Goal: Transaction & Acquisition: Purchase product/service

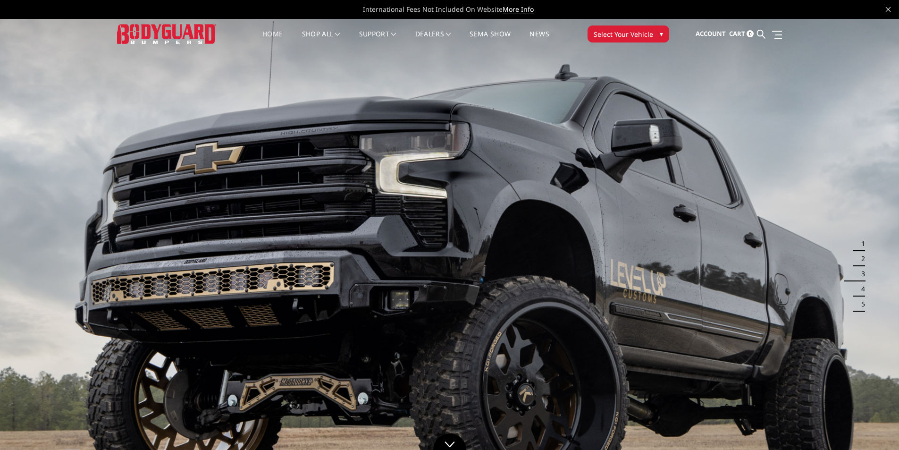
click at [613, 30] on span "Select Your Vehicle" at bounding box center [623, 34] width 59 height 10
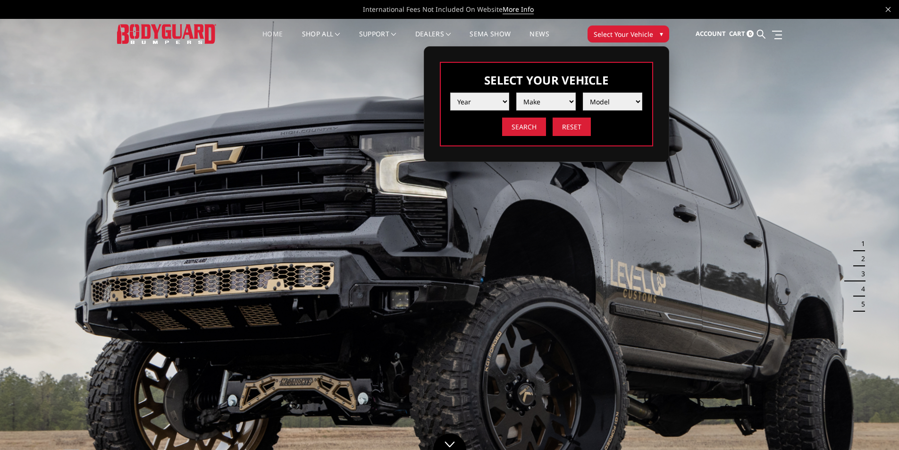
click at [496, 101] on select "Year 2025 2024 2023 2022 2021 2020 2019 2018 2017 2016 2015 2014 2013 2012 2011…" at bounding box center [479, 101] width 59 height 18
select select "yr_2023"
click at [450, 92] on select "Year 2025 2024 2023 2022 2021 2020 2019 2018 2017 2016 2015 2014 2013 2012 2011…" at bounding box center [479, 101] width 59 height 18
click at [539, 103] on select "Make Chevrolet Ford GMC Ram Toyota" at bounding box center [545, 101] width 59 height 18
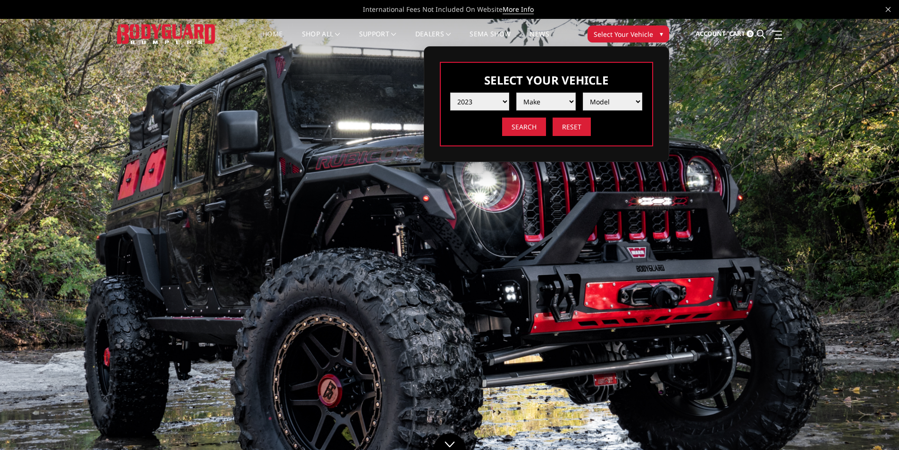
select select "mk_ram"
click at [516, 92] on select "Make Chevrolet Ford GMC Ram Toyota" at bounding box center [545, 101] width 59 height 18
click at [621, 98] on select "Model 1500 6-Lug 1500 Rebel 2500 / 3500 4500 / 5500 TRX" at bounding box center [612, 101] width 59 height 18
select select "md_2500-3500"
click at [583, 92] on select "Model 1500 6-Lug 1500 Rebel 2500 / 3500 4500 / 5500 TRX" at bounding box center [612, 101] width 59 height 18
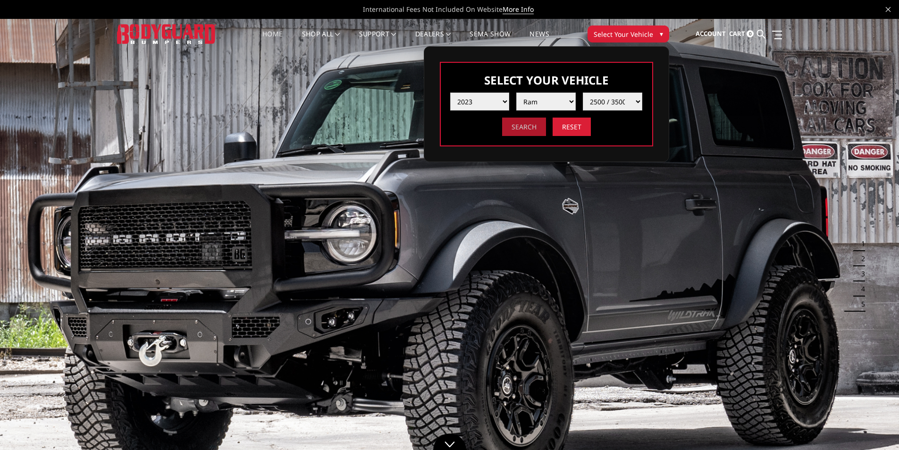
click at [528, 128] on input "Search" at bounding box center [524, 127] width 44 height 18
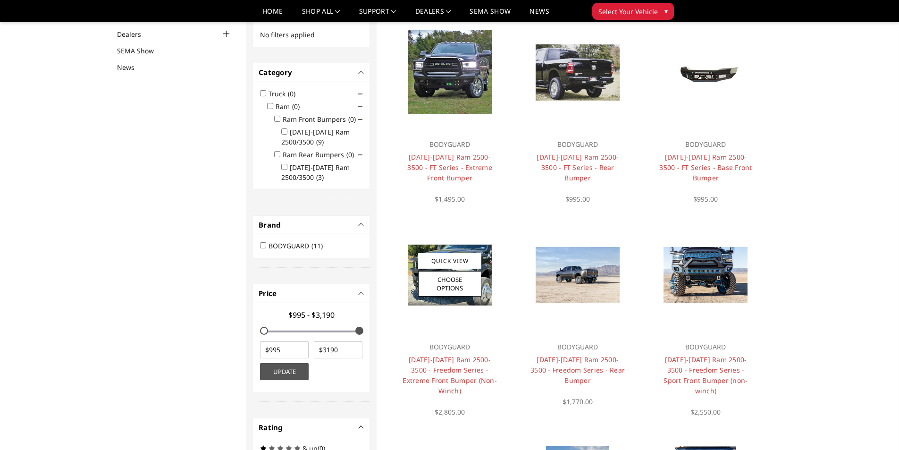
scroll to position [28, 0]
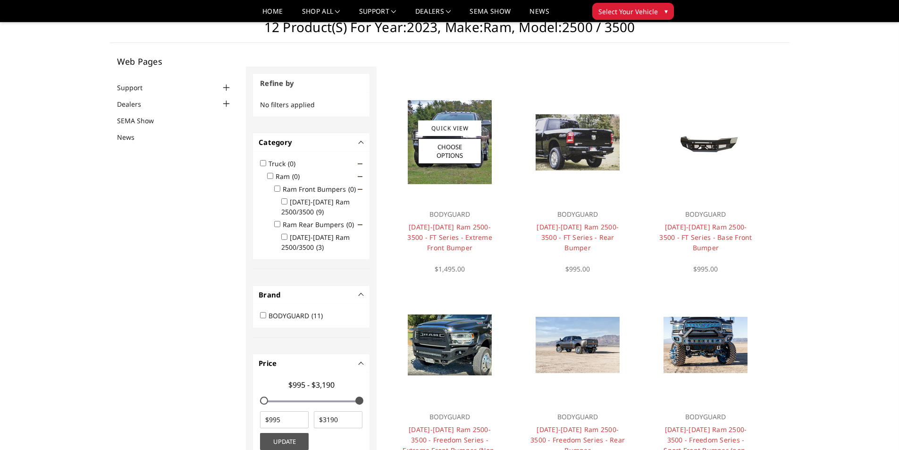
click at [448, 184] on img at bounding box center [450, 142] width 84 height 84
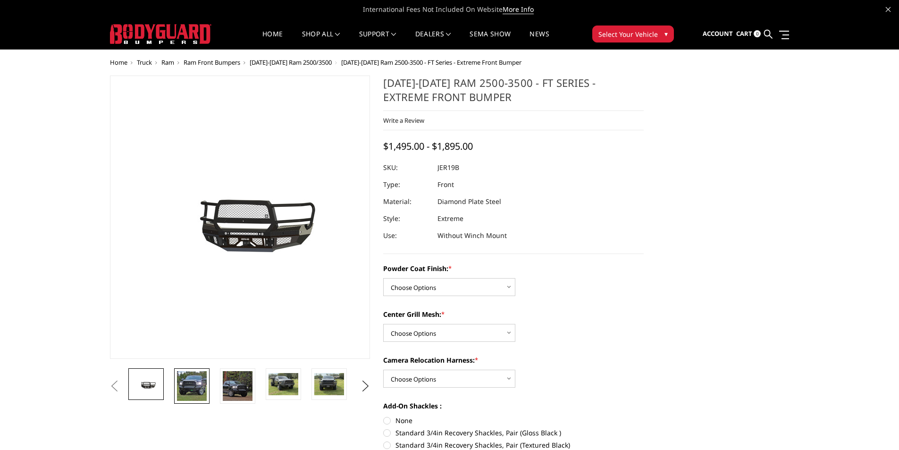
click at [191, 391] on img at bounding box center [192, 386] width 30 height 30
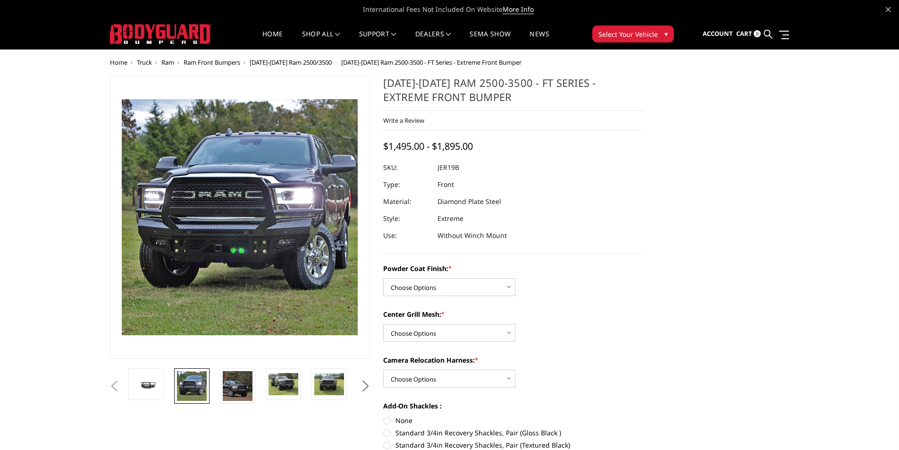
click at [366, 388] on button "Next" at bounding box center [365, 386] width 14 height 14
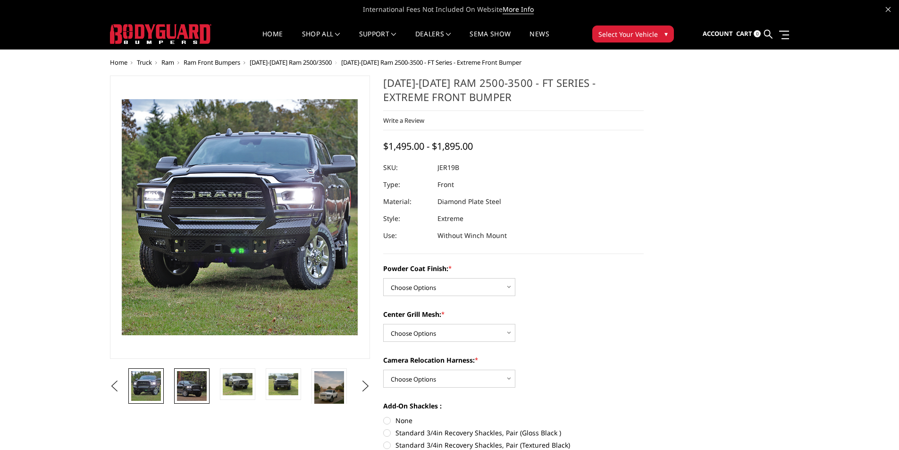
click at [198, 389] on img at bounding box center [192, 386] width 30 height 30
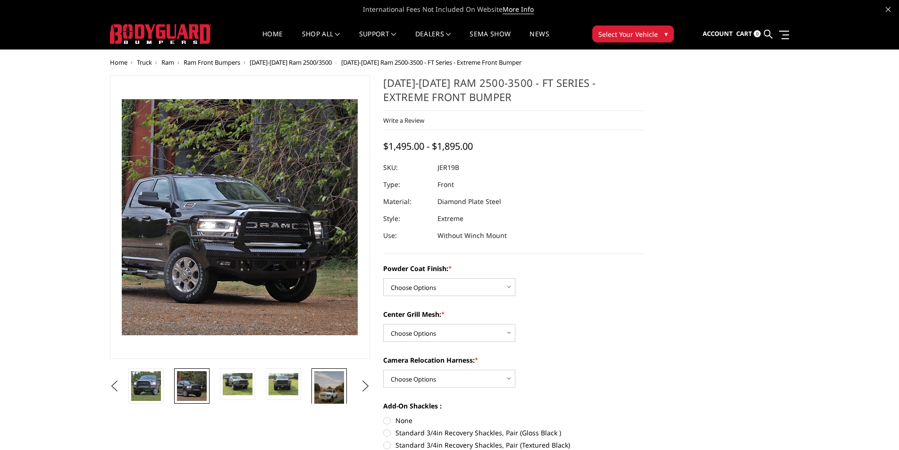
click at [332, 385] on img at bounding box center [329, 391] width 30 height 40
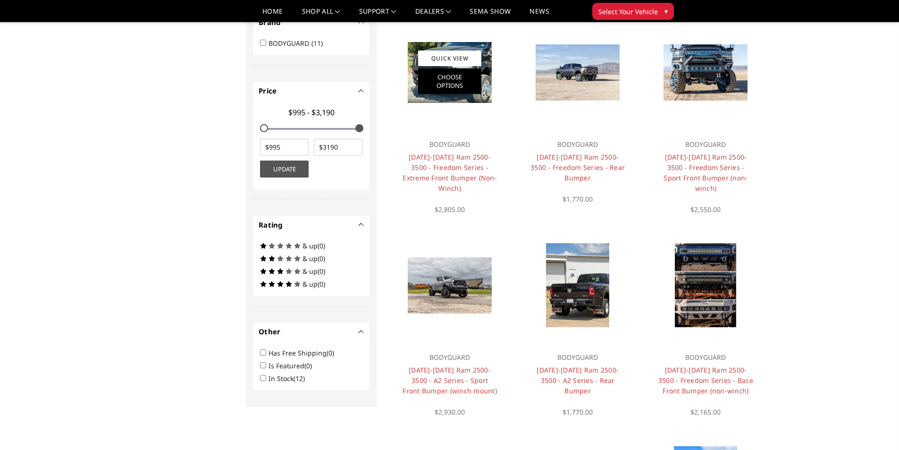
scroll to position [311, 0]
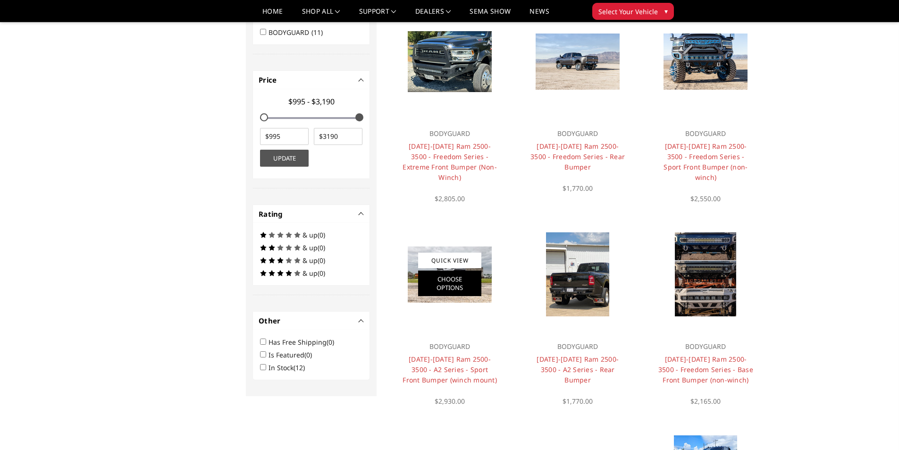
click at [463, 270] on link "Choose Options" at bounding box center [449, 282] width 63 height 25
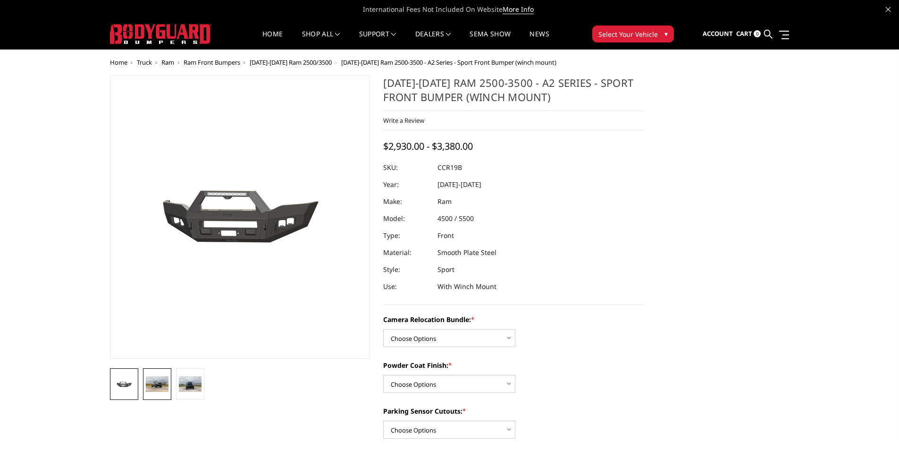
click at [150, 386] on img at bounding box center [157, 383] width 23 height 15
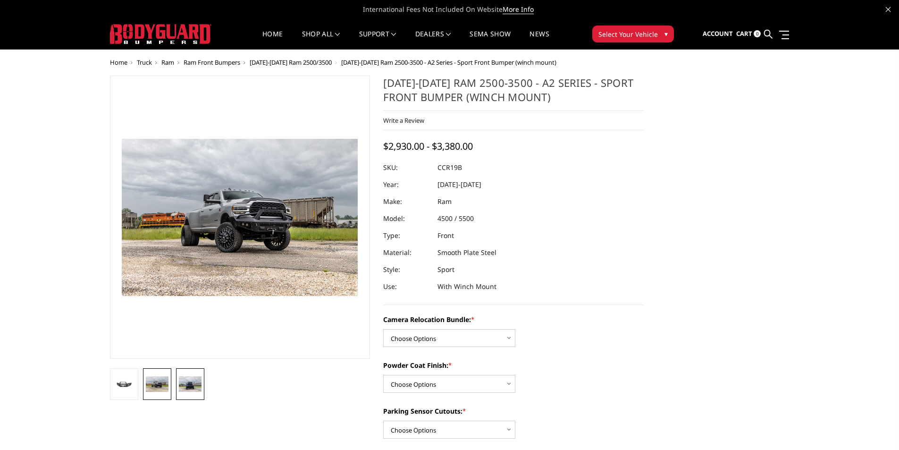
click at [184, 384] on img at bounding box center [190, 383] width 23 height 15
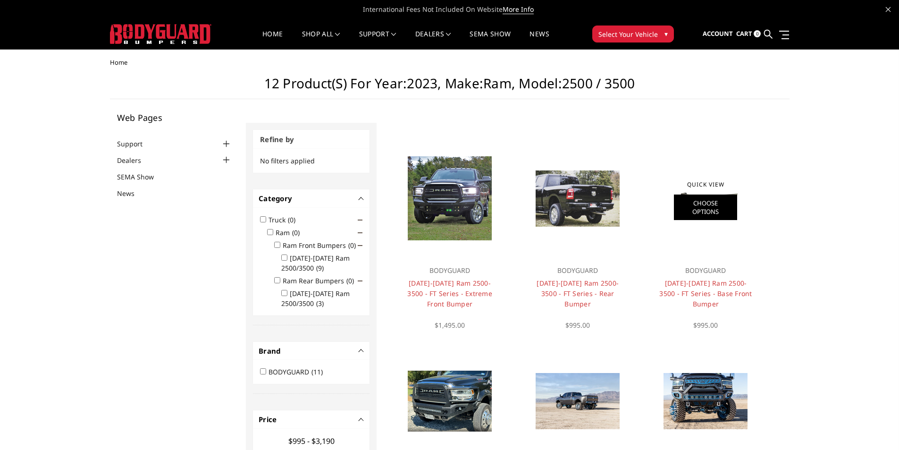
click at [728, 210] on link "Choose Options" at bounding box center [705, 206] width 63 height 25
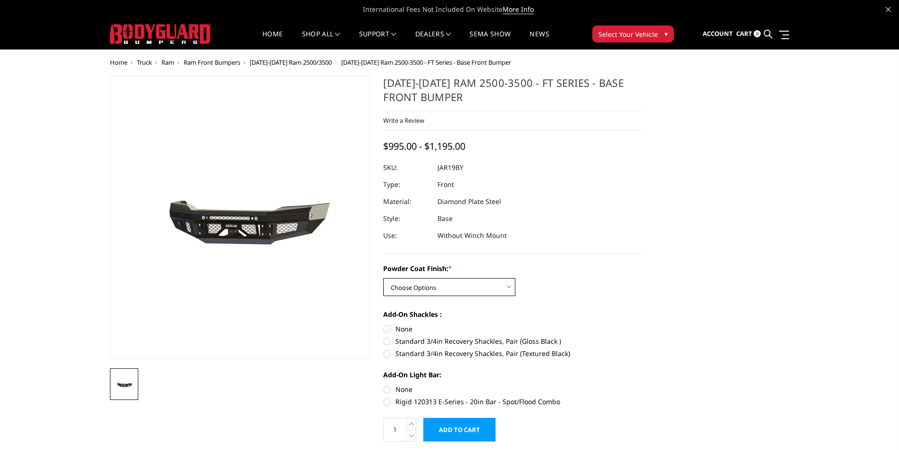
click at [438, 290] on select "Choose Options Bare Metal Gloss Black Powder Coat Textured Black Powder Coat" at bounding box center [449, 287] width 132 height 18
select select "3375"
click at [383, 278] on select "Choose Options Bare Metal Gloss Black Powder Coat Textured Black Powder Coat" at bounding box center [449, 287] width 132 height 18
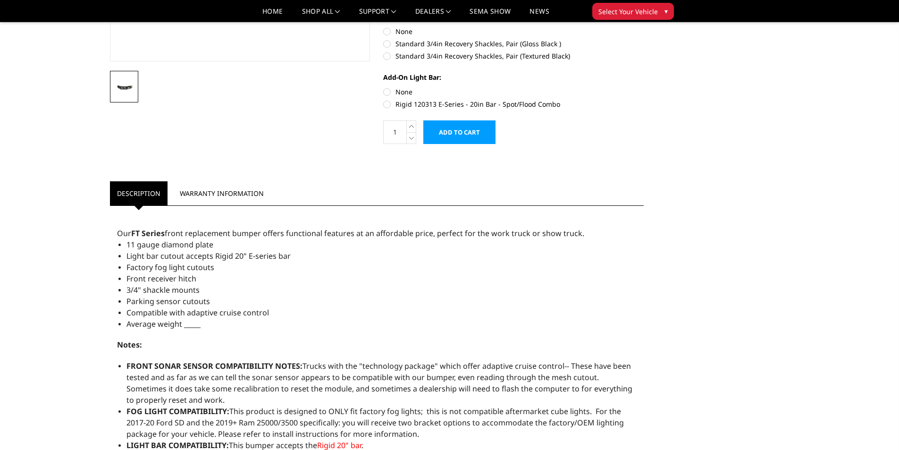
scroll to position [236, 0]
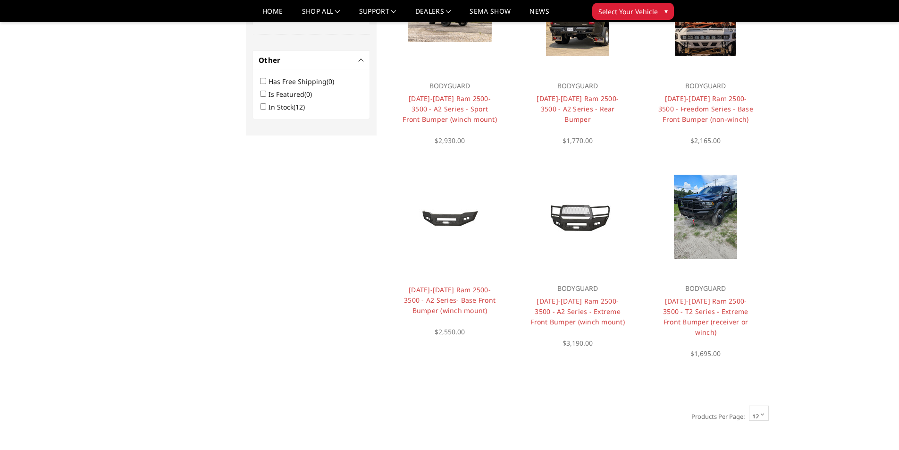
scroll to position [595, 0]
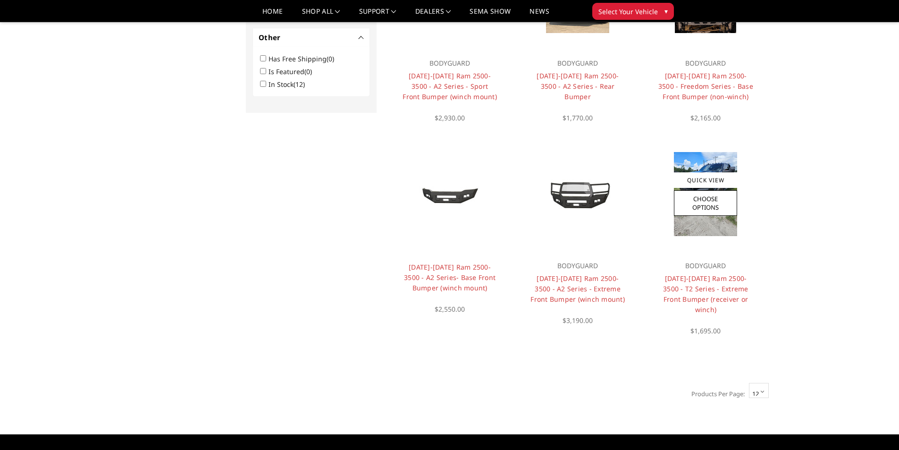
click at [701, 172] on link "Quick View" at bounding box center [705, 180] width 63 height 16
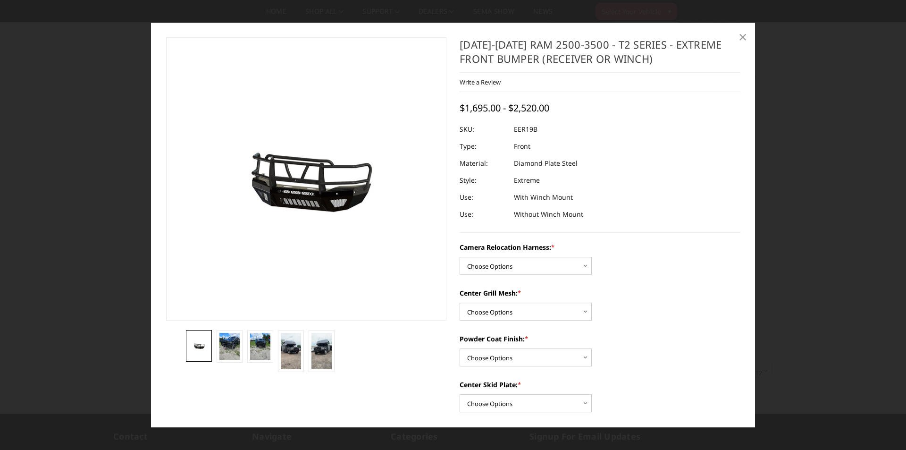
click at [746, 36] on span "×" at bounding box center [743, 36] width 8 height 20
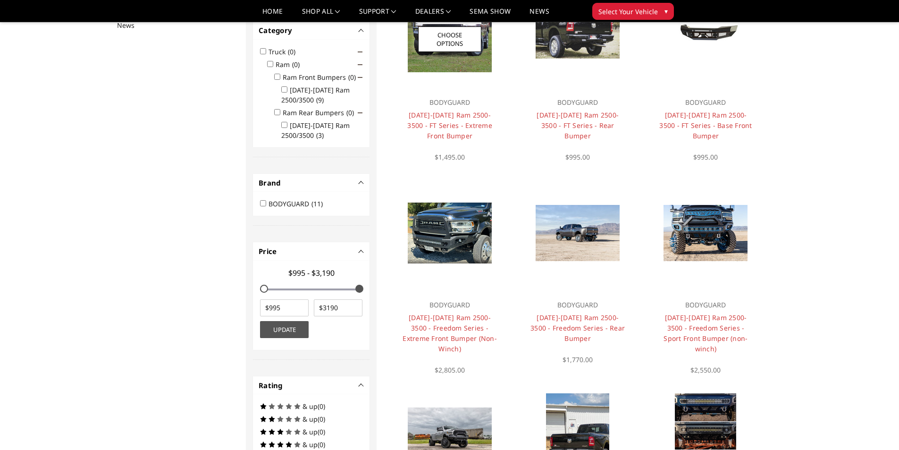
scroll to position [142, 0]
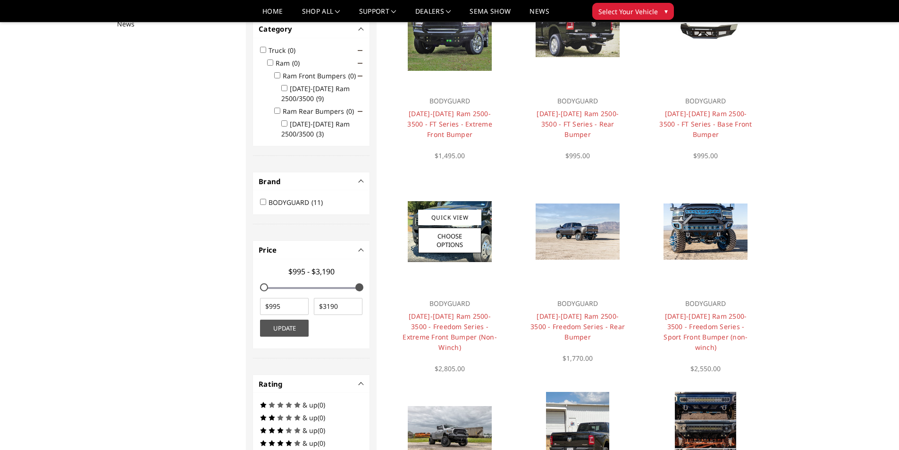
click at [471, 207] on img at bounding box center [450, 231] width 84 height 61
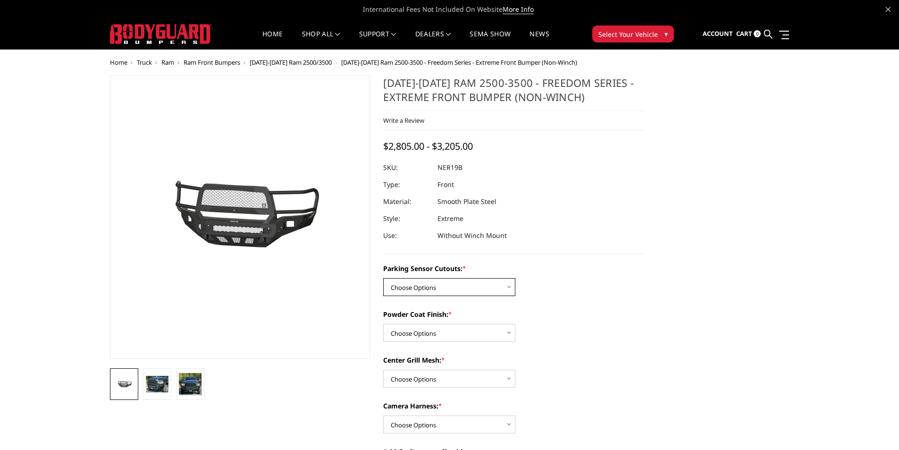
click at [463, 286] on select "Choose Options No - Without Parking Sensor Cutouts Yes - With Parking Sensor Cu…" at bounding box center [449, 287] width 132 height 18
select select "2701"
click at [383, 278] on select "Choose Options No - Without Parking Sensor Cutouts Yes - With Parking Sensor Cu…" at bounding box center [449, 287] width 132 height 18
click at [451, 328] on select "Choose Options Bare Metal Texture Black Powder Coat" at bounding box center [449, 333] width 132 height 18
select select "2702"
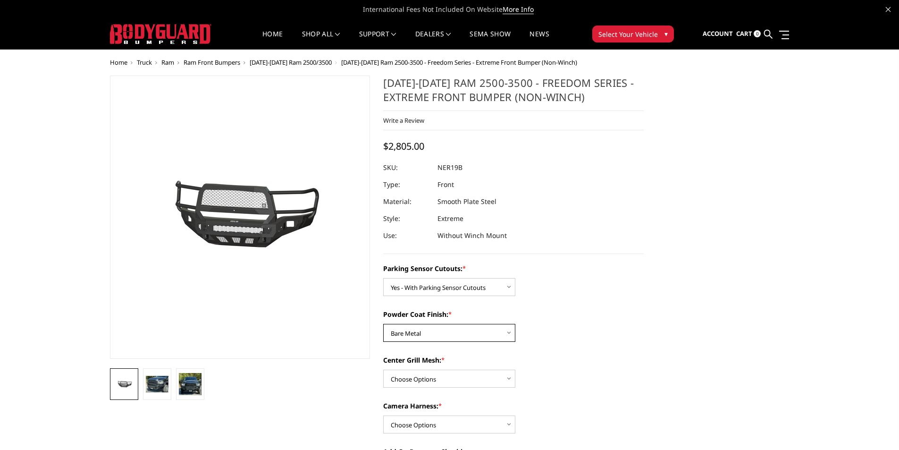
click at [383, 324] on select "Choose Options Bare Metal Texture Black Powder Coat" at bounding box center [449, 333] width 132 height 18
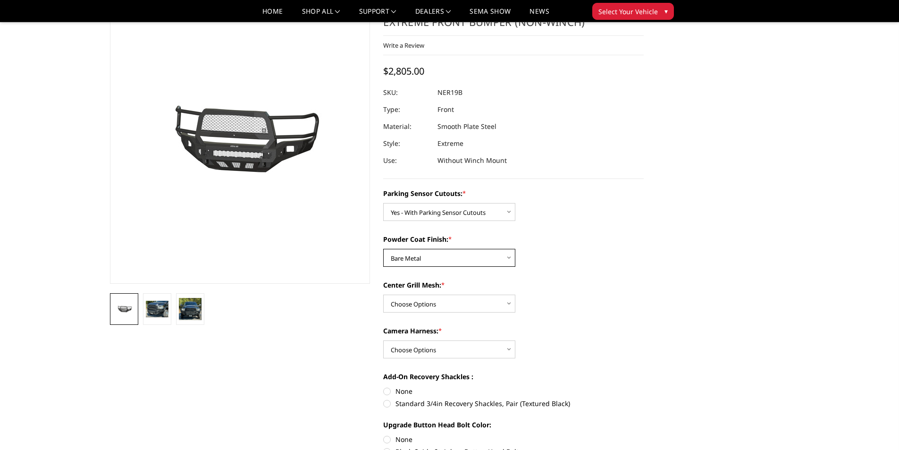
scroll to position [94, 0]
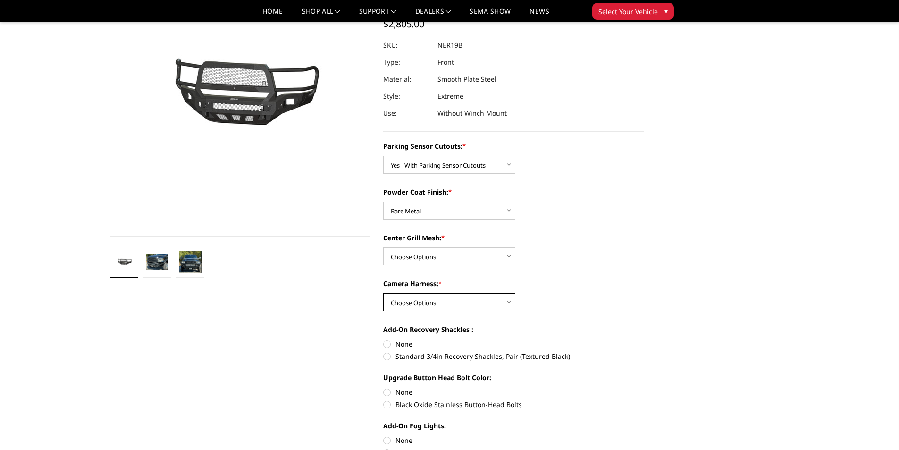
click at [425, 303] on select "Choose Options WITH Camera Harness WITHOUT Camera Harness" at bounding box center [449, 302] width 132 height 18
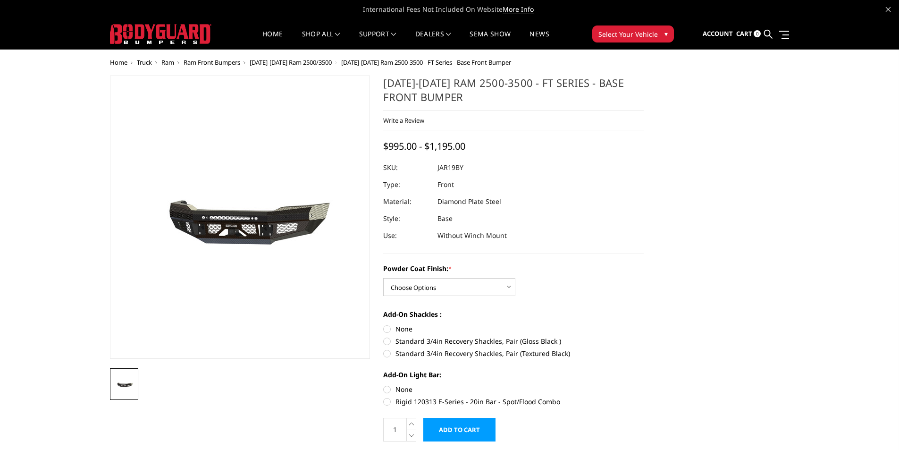
click at [612, 33] on span "Select Your Vehicle" at bounding box center [627, 34] width 59 height 10
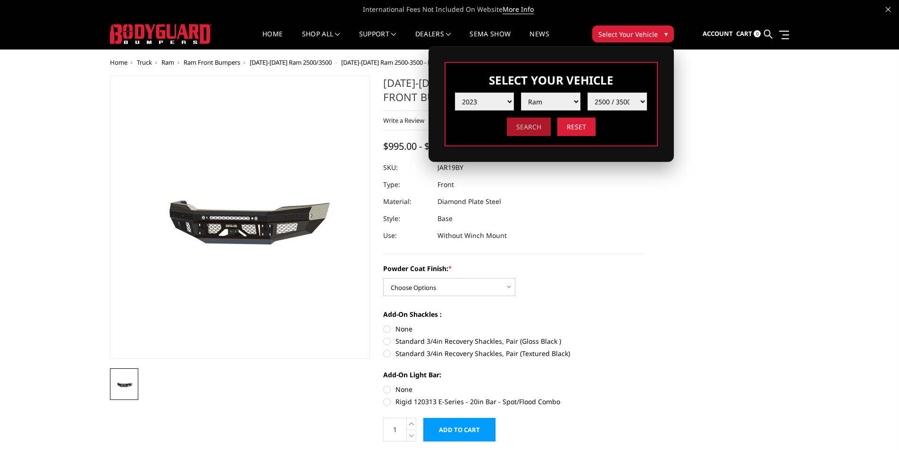
click at [536, 126] on input "Search" at bounding box center [529, 127] width 44 height 18
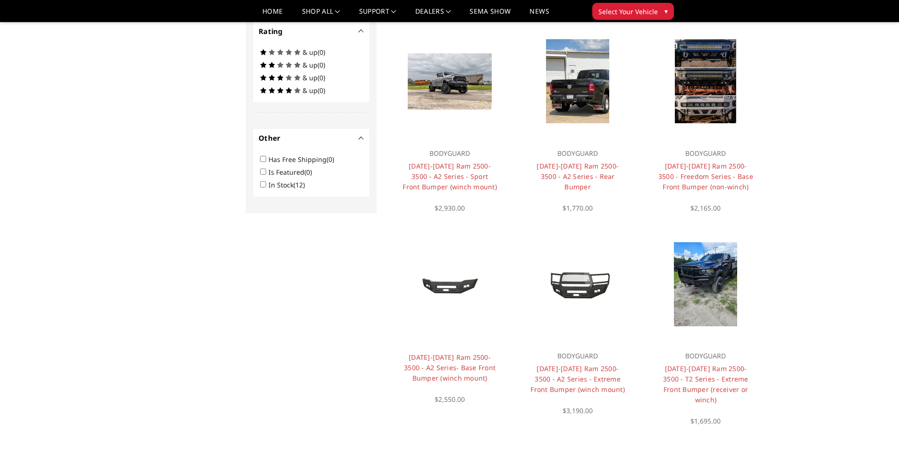
scroll to position [519, 0]
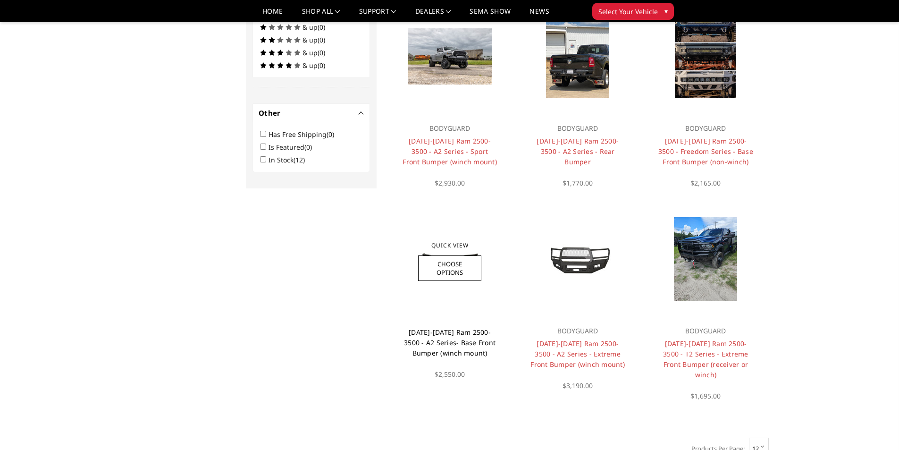
click at [445, 331] on link "[DATE]-[DATE] Ram 2500-3500 - A2 Series- Base Front Bumper (winch mount)" at bounding box center [450, 343] width 92 height 30
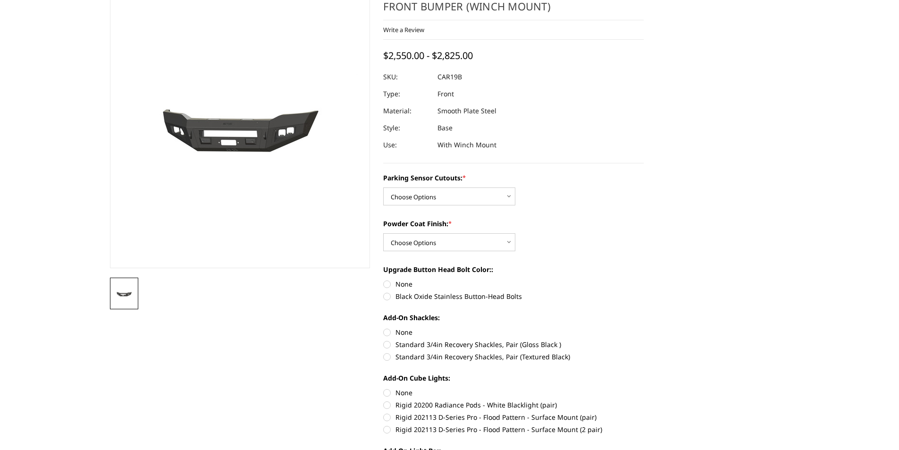
scroll to position [94, 0]
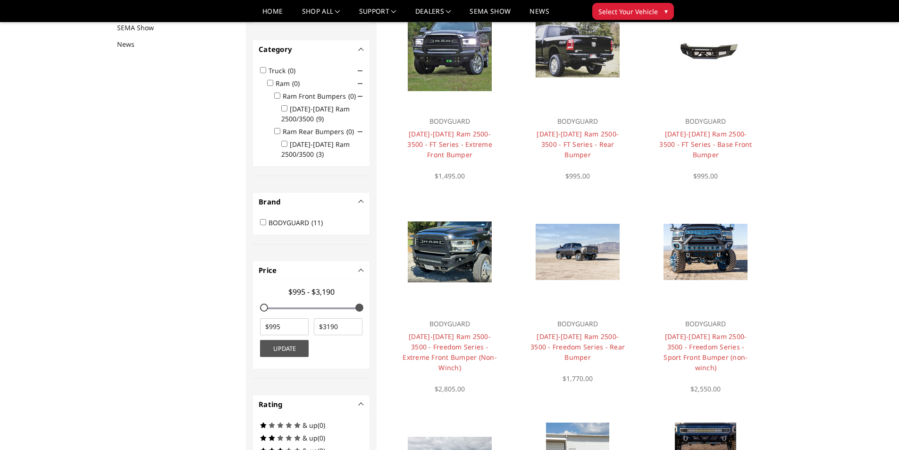
scroll to position [123, 0]
